Goal: Information Seeking & Learning: Learn about a topic

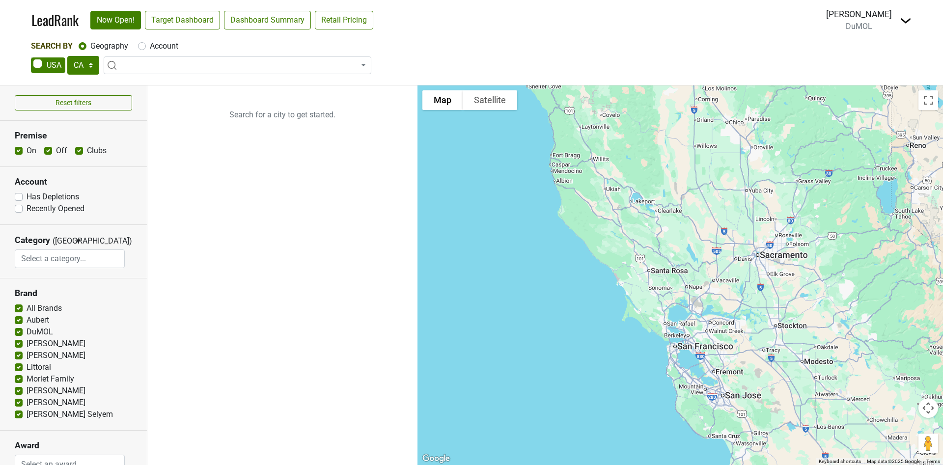
select select "CA"
select select
click at [74, 66] on select "AK AL AR AZ CA CO CT DC DE FL GA HI IA ID IL IN KS KY LA MA MD ME MI MN MO MS M…" at bounding box center [83, 65] width 32 height 19
select select "FL"
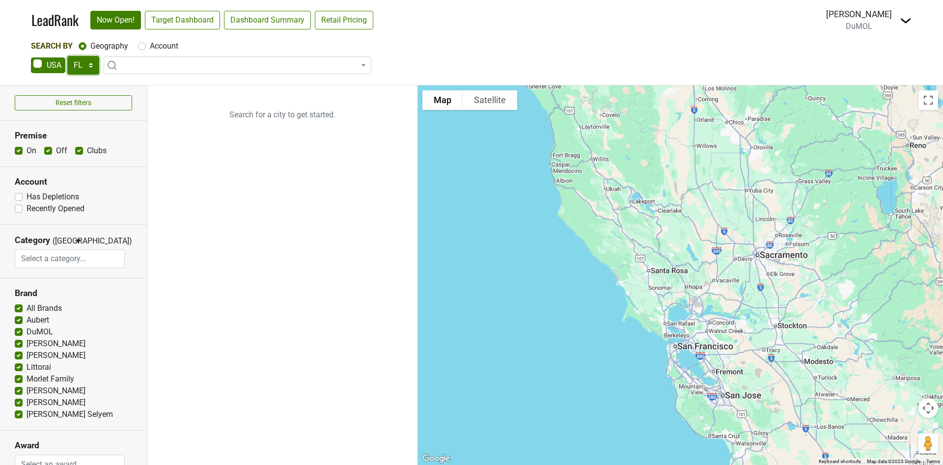
click at [67, 56] on select "AK AL AR AZ CA CO CT DC DE FL GA HI IA ID IL IN KS KY LA MA MD ME MI MN MO MS M…" at bounding box center [83, 65] width 32 height 19
click at [179, 29] on nav "LeadRank Now Open! Target Dashboard Dashboard Summary Retail Pricing Loading...…" at bounding box center [471, 20] width 895 height 40
click at [180, 21] on link "Target Dashboard" at bounding box center [182, 20] width 75 height 19
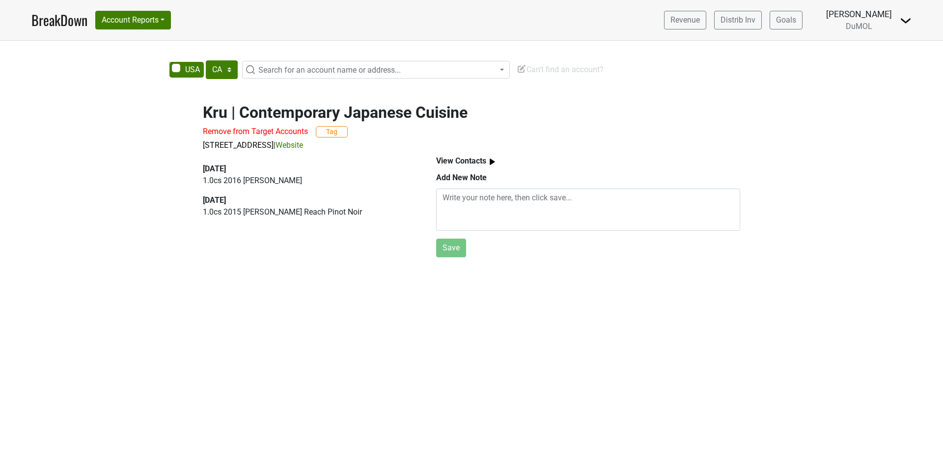
select select "CA"
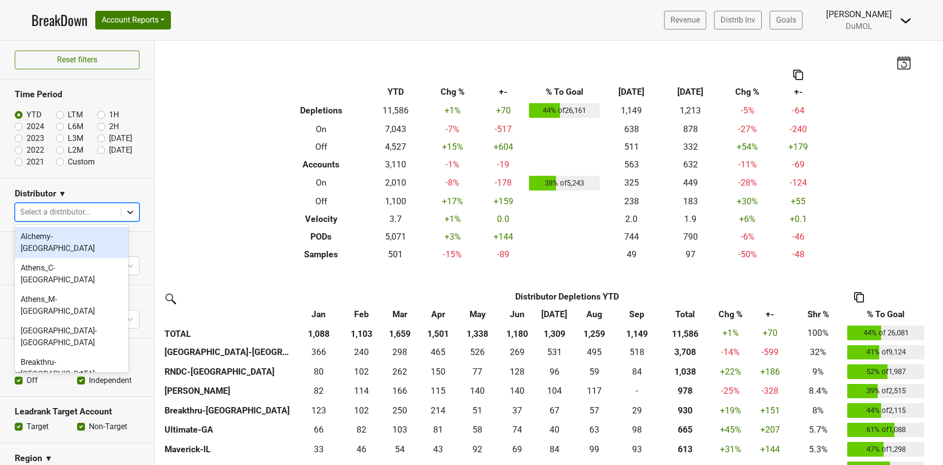
click at [125, 210] on icon at bounding box center [130, 212] width 10 height 10
click at [68, 404] on div "Breakthru-[GEOGRAPHIC_DATA]" at bounding box center [71, 419] width 113 height 31
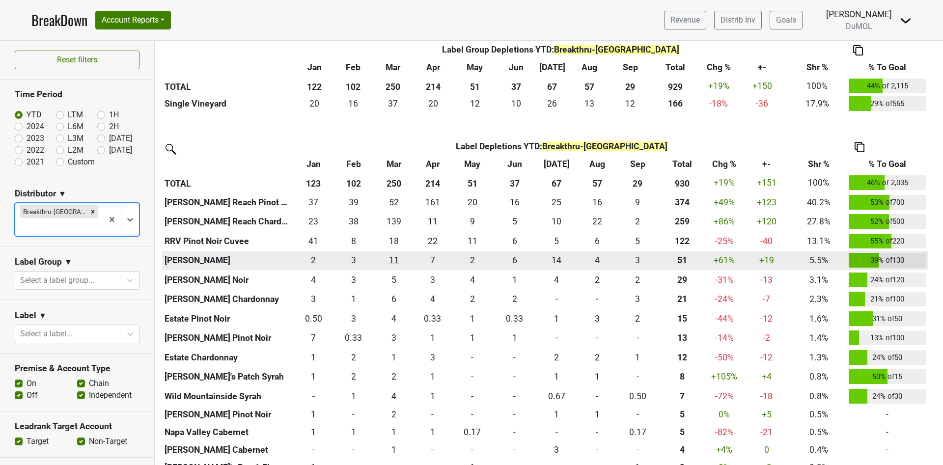
scroll to position [368, 0]
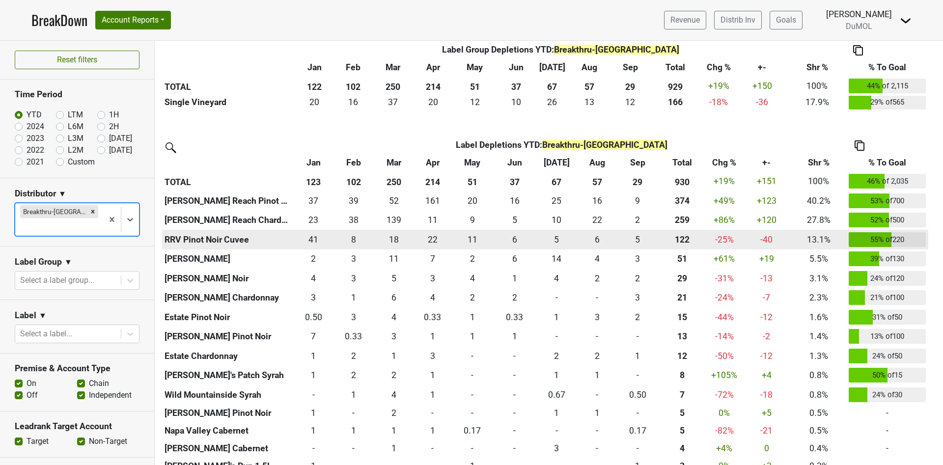
click at [191, 243] on th "RRV Pinot Noir Cuvee" at bounding box center [228, 240] width 133 height 20
click at [637, 238] on div "5 5" at bounding box center [637, 239] width 37 height 13
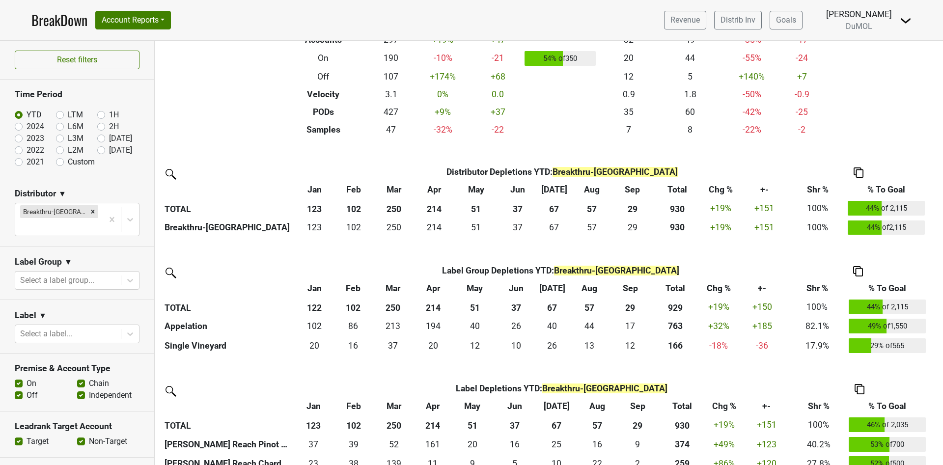
scroll to position [0, 0]
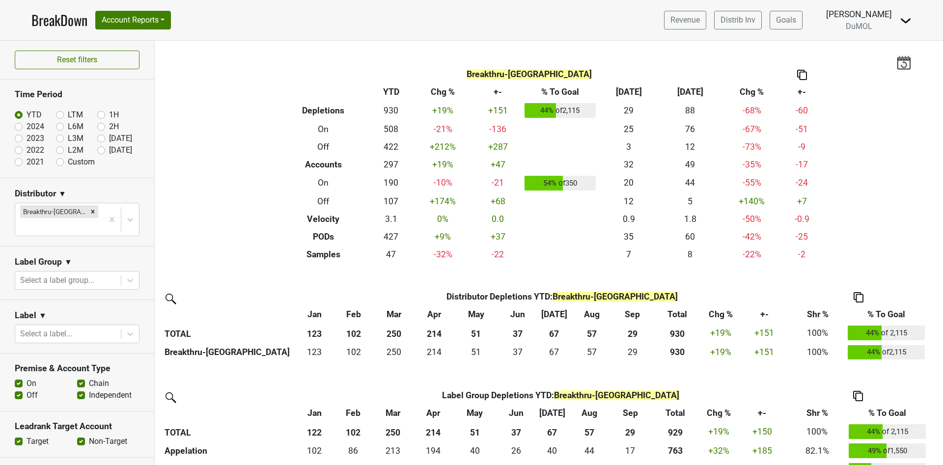
click at [27, 128] on label "2024" at bounding box center [36, 127] width 18 height 12
click at [20, 128] on input "2024" at bounding box center [34, 126] width 39 height 10
radio input "true"
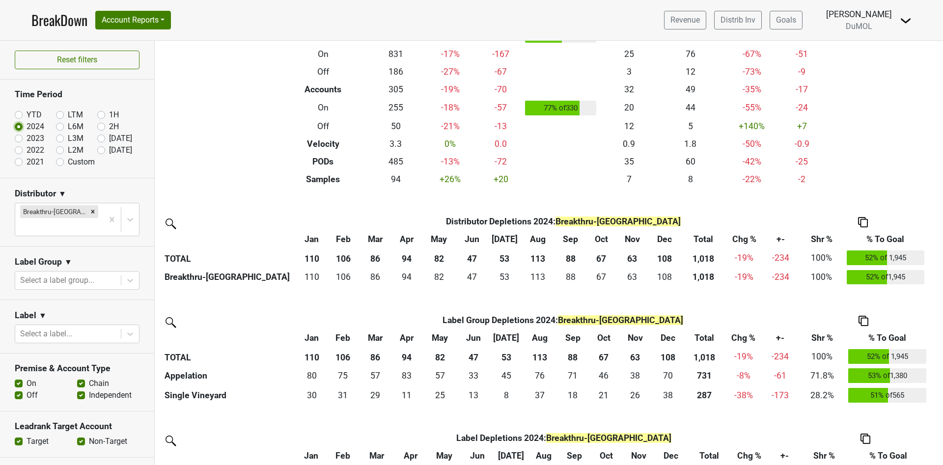
scroll to position [147, 0]
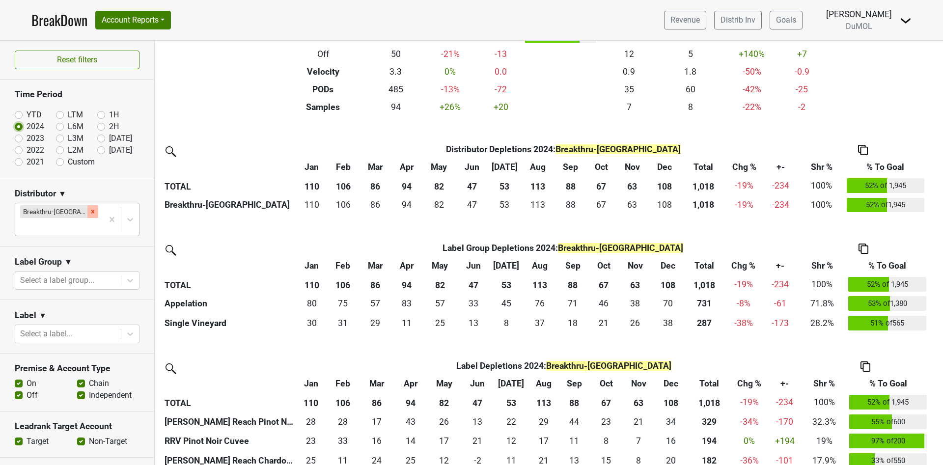
click at [91, 212] on icon "Remove Breakthru-FL" at bounding box center [92, 211] width 3 height 3
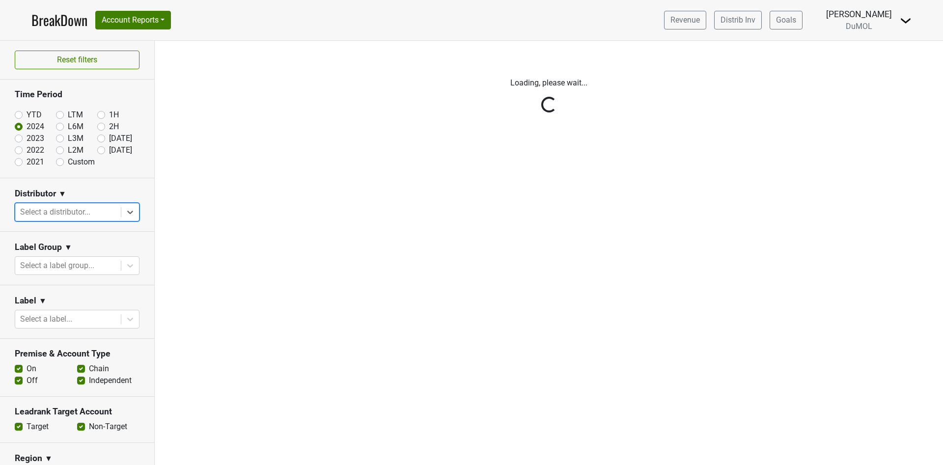
click at [118, 212] on div "Reset filters Time Period YTD LTM 1H 2024 L6M 2H 2023 L3M Sep '25 2022 L2M Oct …" at bounding box center [77, 253] width 155 height 424
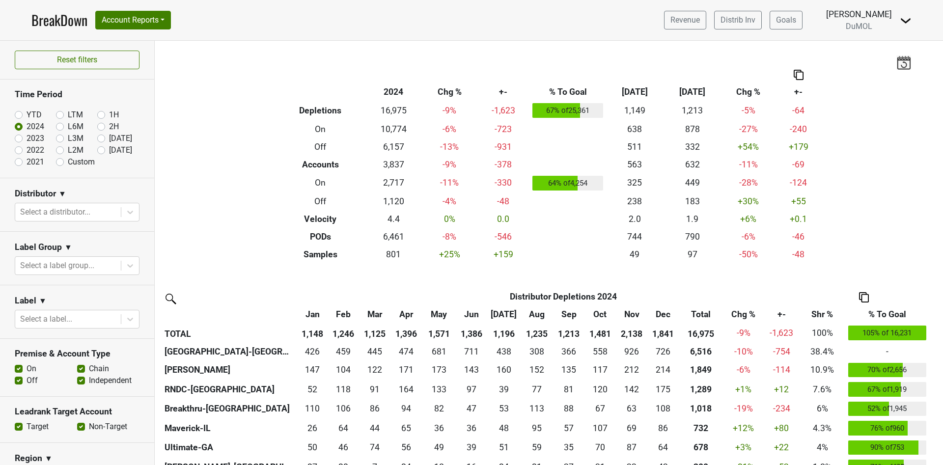
click at [127, 212] on icon at bounding box center [130, 212] width 6 height 3
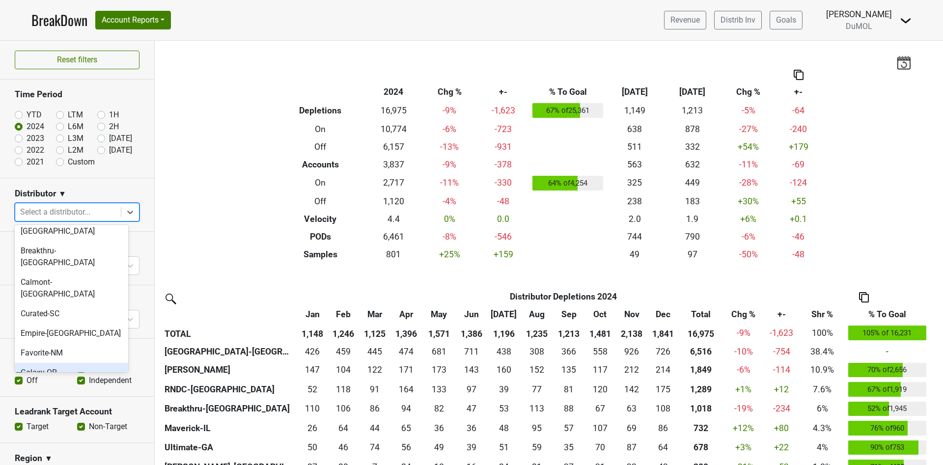
scroll to position [295, 0]
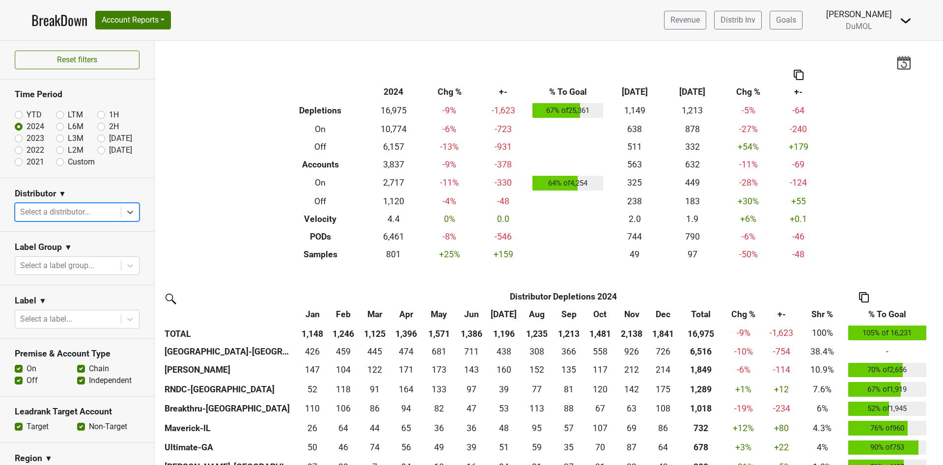
click at [58, 209] on div at bounding box center [68, 212] width 96 height 14
type input "f"
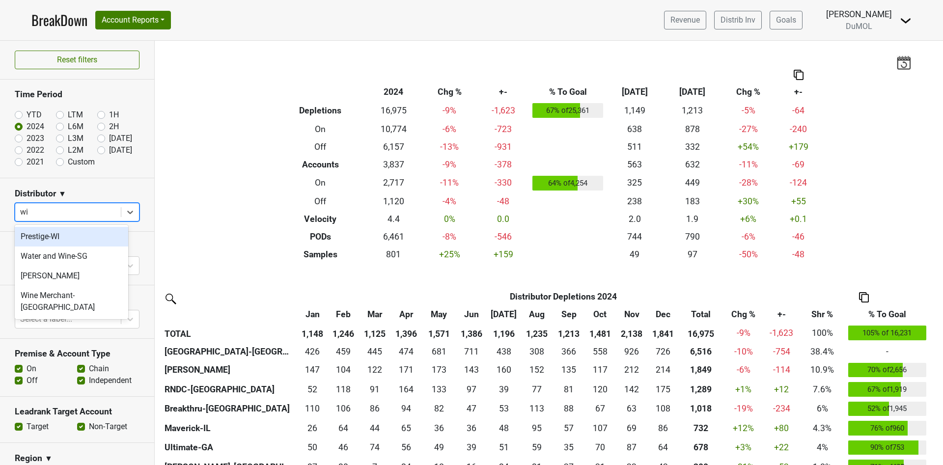
type input "wil"
click at [58, 229] on div "Wilson Daniels" at bounding box center [71, 237] width 113 height 20
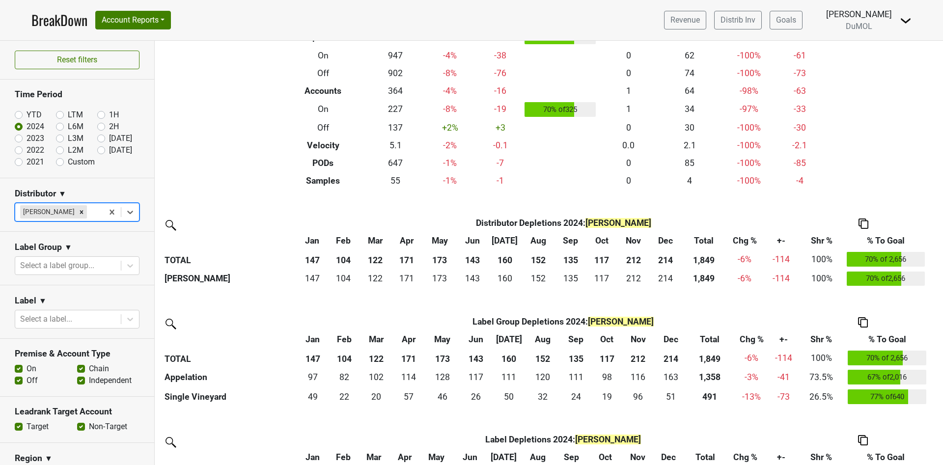
scroll to position [0, 0]
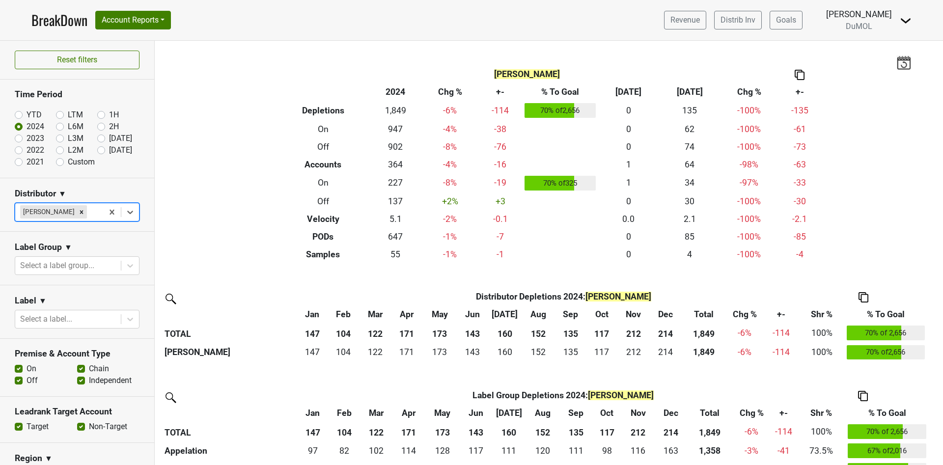
drag, startPoint x: 923, startPoint y: 95, endPoint x: 942, endPoint y: 37, distance: 61.0
click at [930, 83] on div "Filters Wilson Daniels Breakdown Type 2024 Chg % +- % To Goal Sep ‘25 Sep ‘24 C…" at bounding box center [549, 253] width 788 height 424
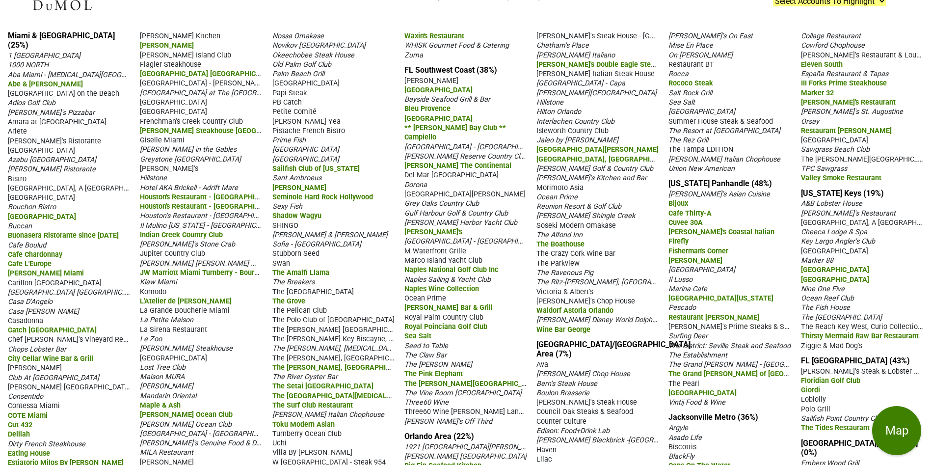
scroll to position [67, 0]
